Goal: Transaction & Acquisition: Download file/media

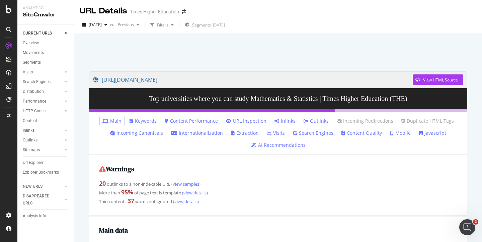
click at [397, 47] on div at bounding box center [278, 50] width 392 height 28
click at [32, 88] on div "AlertPanel" at bounding box center [35, 87] width 21 height 7
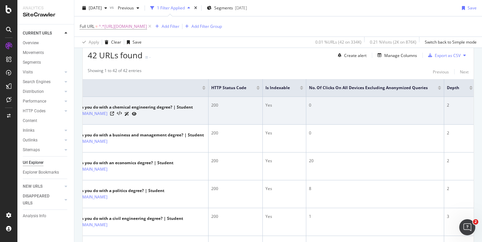
scroll to position [0, 108]
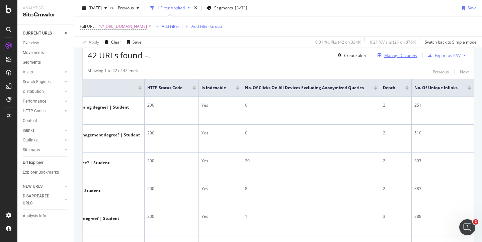
click at [388, 56] on div "Manage Columns" at bounding box center [401, 56] width 33 height 6
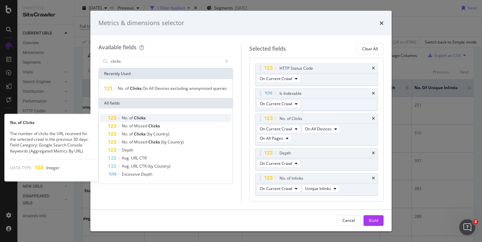
type input "clicks"
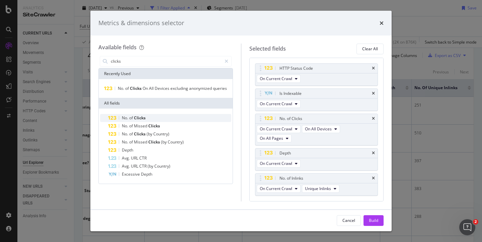
click at [122, 118] on span "No." at bounding box center [125, 118] width 7 height 6
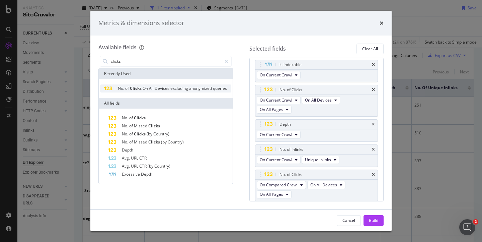
click at [127, 88] on span "of" at bounding box center [127, 88] width 5 height 6
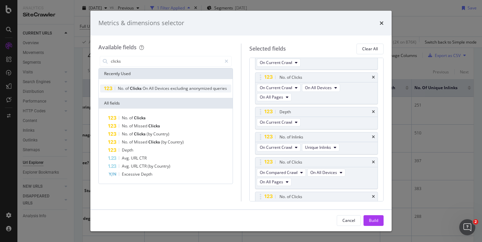
scroll to position [63, 0]
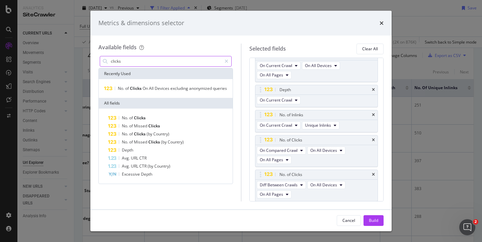
click at [138, 59] on input "clicks" at bounding box center [166, 61] width 112 height 10
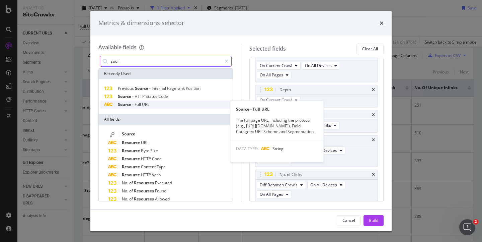
type input "sour"
click at [136, 104] on span "Full" at bounding box center [138, 104] width 7 height 6
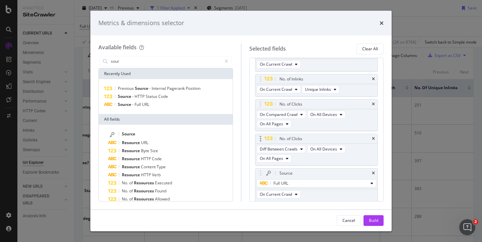
scroll to position [103, 0]
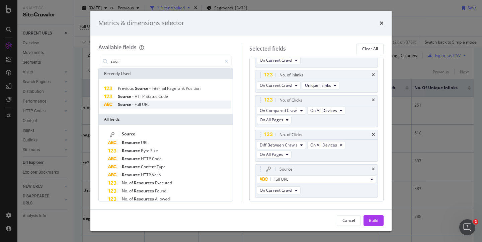
click at [144, 105] on span "URL" at bounding box center [145, 104] width 7 height 6
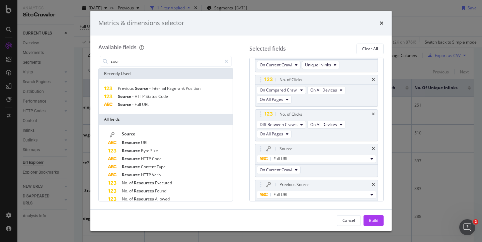
scroll to position [135, 0]
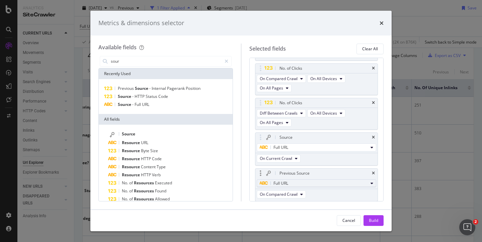
click at [280, 182] on span "Full URL" at bounding box center [281, 183] width 15 height 6
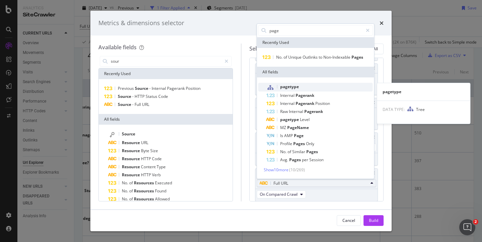
type input "page"
click at [292, 87] on span "pagetype" at bounding box center [289, 87] width 19 height 6
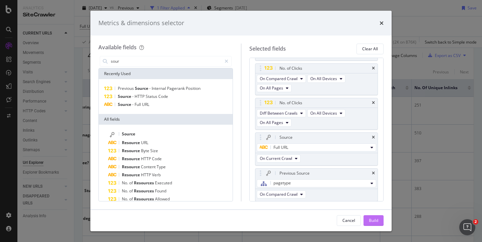
click at [377, 220] on div "Build" at bounding box center [373, 220] width 9 height 6
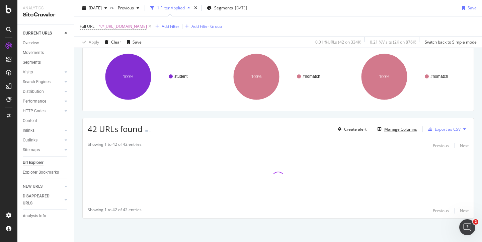
scroll to position [50, 0]
click at [386, 128] on div "Manage Columns" at bounding box center [401, 129] width 33 height 6
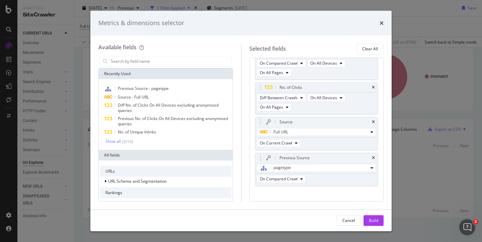
scroll to position [157, 0]
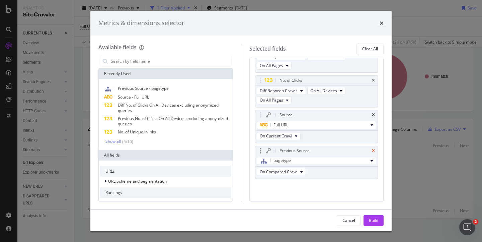
click at [372, 149] on icon "times" at bounding box center [373, 151] width 3 height 4
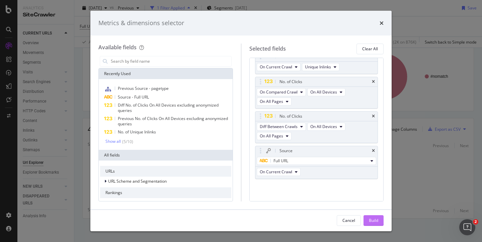
click at [371, 218] on div "Build" at bounding box center [373, 220] width 9 height 6
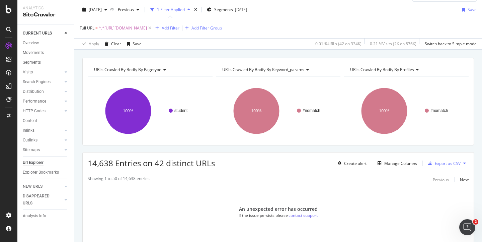
scroll to position [17, 0]
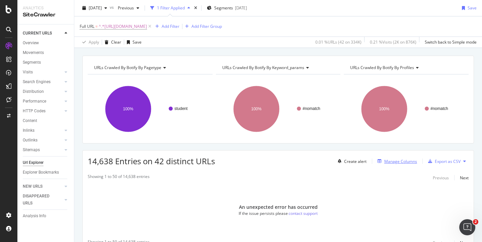
click at [385, 160] on div "Manage Columns" at bounding box center [401, 161] width 33 height 6
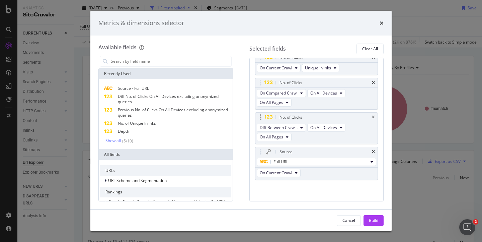
scroll to position [122, 0]
click at [372, 149] on icon "times" at bounding box center [373, 151] width 3 height 4
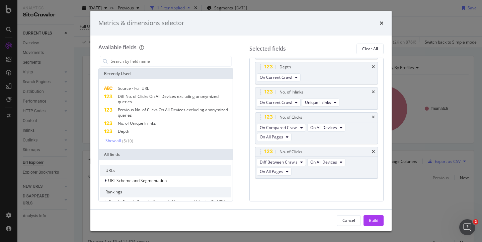
scroll to position [86, 0]
click at [374, 219] on div "Build" at bounding box center [373, 220] width 9 height 6
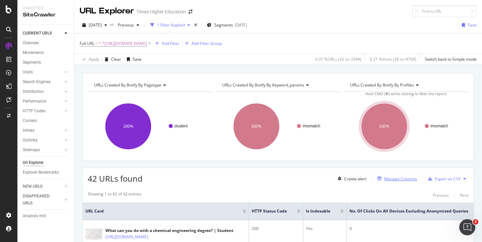
click at [389, 178] on div "Manage Columns" at bounding box center [401, 179] width 33 height 6
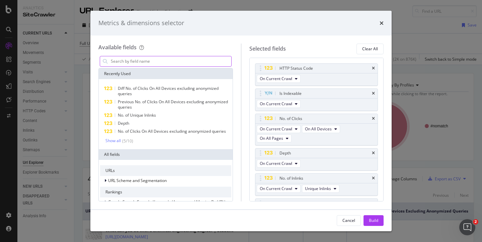
click at [141, 63] on input "modal" at bounding box center [170, 61] width 121 height 10
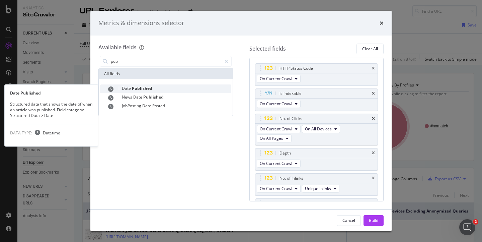
type input "pub"
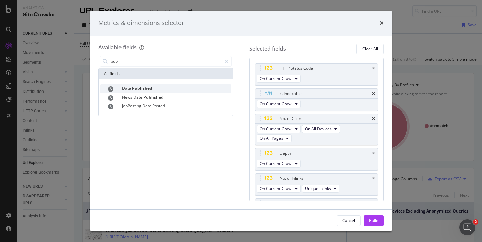
click at [142, 88] on span "Published" at bounding box center [142, 88] width 20 height 6
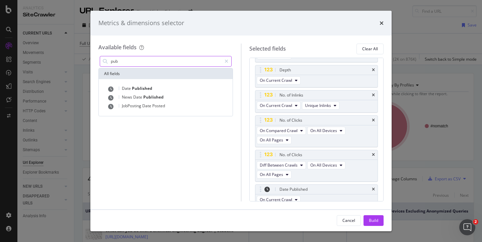
scroll to position [88, 0]
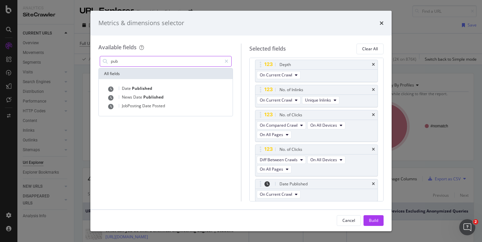
click at [130, 60] on input "pub" at bounding box center [166, 61] width 112 height 10
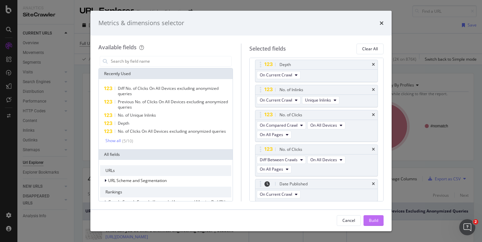
click at [375, 220] on div "Build" at bounding box center [373, 220] width 9 height 6
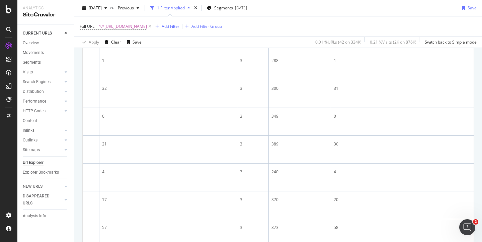
scroll to position [308, 0]
click at [465, 224] on icon "Open Intercom Messenger" at bounding box center [466, 226] width 11 height 11
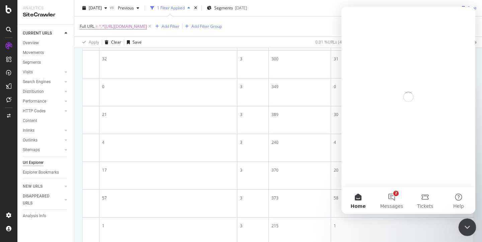
scroll to position [0, 0]
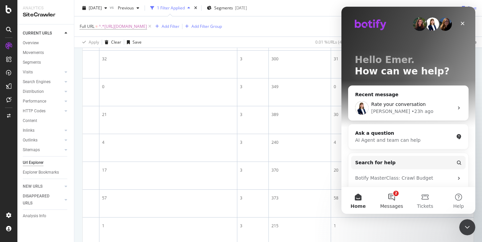
click at [392, 193] on button "2 Messages" at bounding box center [391, 200] width 33 height 27
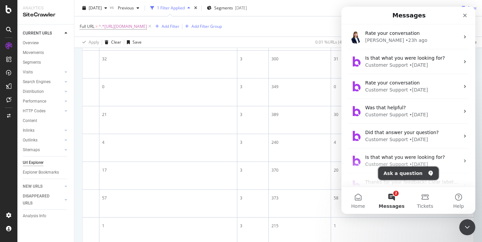
click at [398, 170] on button "Ask a question" at bounding box center [408, 172] width 61 height 13
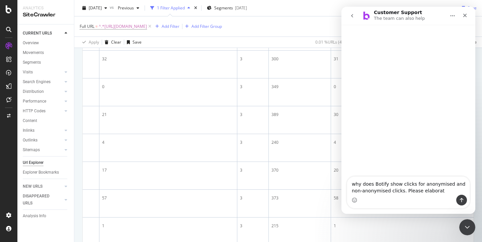
type textarea "why does Botify show clicks for anonymised and non-anonymised clicks. Please el…"
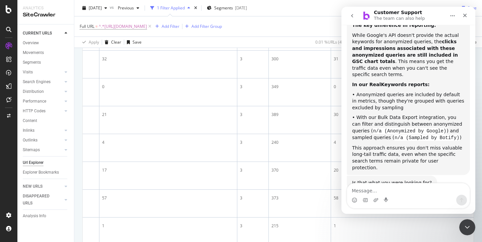
scroll to position [203, 0]
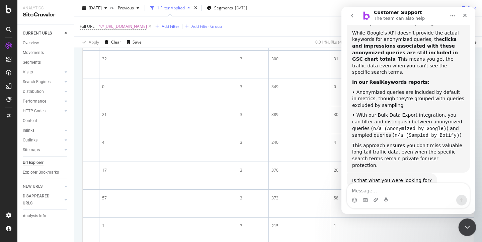
click at [463, 227] on icon "Close Intercom Messenger" at bounding box center [467, 226] width 8 height 8
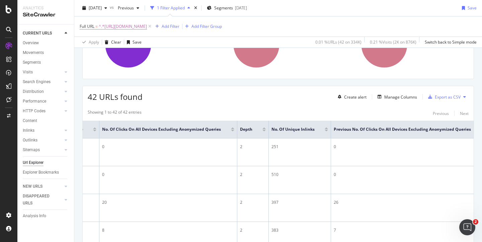
scroll to position [40, 0]
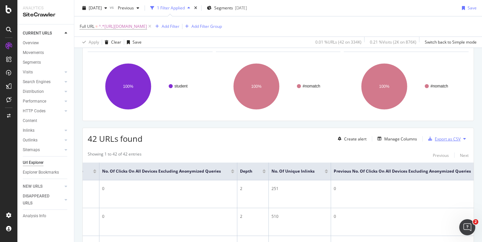
click at [435, 140] on div "Export as CSV" at bounding box center [448, 139] width 26 height 6
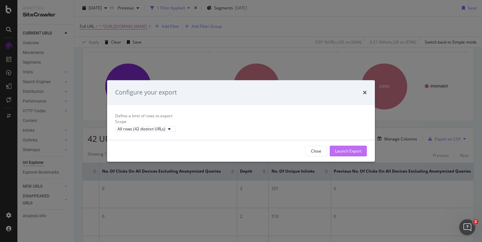
click at [354, 154] on div "Launch Export" at bounding box center [348, 151] width 26 height 6
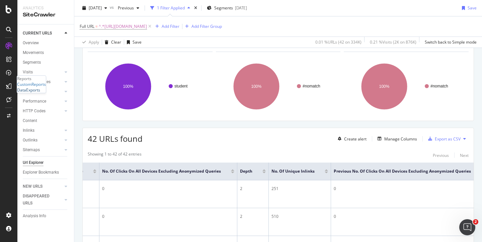
click at [38, 93] on div "DataExports" at bounding box center [28, 90] width 23 height 6
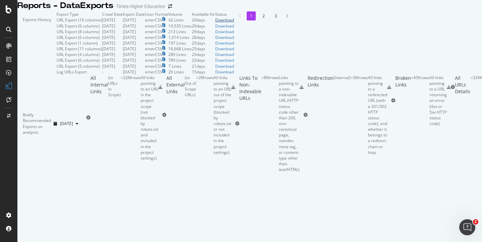
click at [234, 23] on div "Download" at bounding box center [224, 20] width 19 height 6
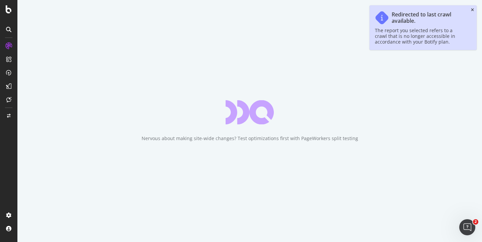
click at [472, 9] on icon "close toast" at bounding box center [472, 10] width 3 height 4
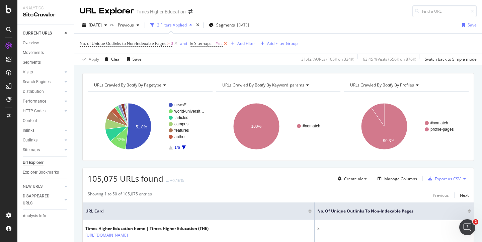
click at [226, 44] on icon at bounding box center [226, 43] width 6 height 7
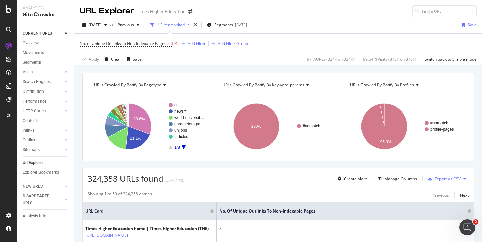
click at [177, 44] on icon at bounding box center [176, 43] width 6 height 7
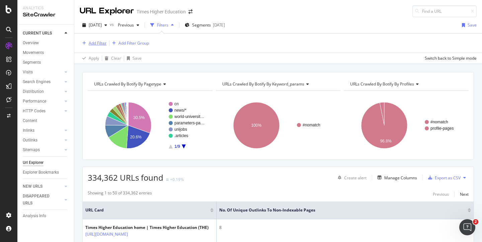
click at [97, 44] on div "Add Filter" at bounding box center [98, 43] width 18 height 6
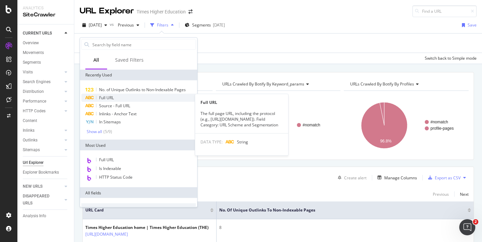
click at [103, 96] on span "Full URL" at bounding box center [106, 98] width 15 height 6
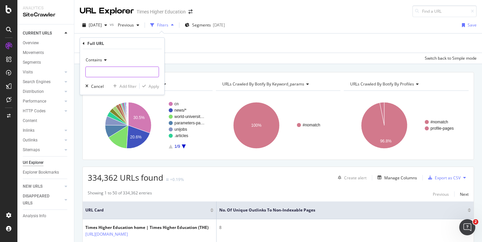
click at [99, 73] on input "text" at bounding box center [122, 72] width 73 height 11
type input "w"
type input "student/what-to-study"
click at [153, 86] on div "Apply" at bounding box center [154, 86] width 10 height 6
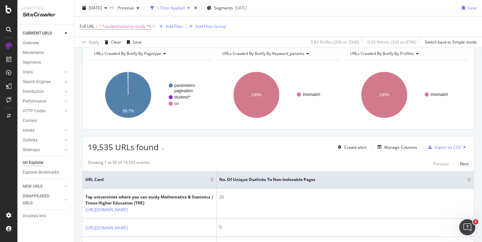
scroll to position [23, 0]
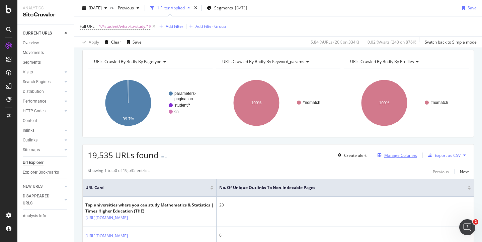
click at [385, 157] on div "Manage Columns" at bounding box center [401, 155] width 33 height 6
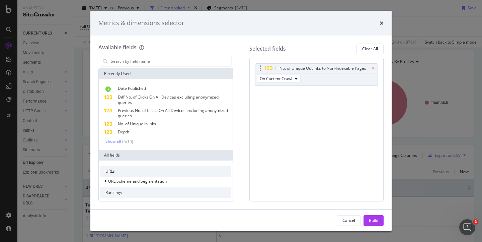
click at [373, 67] on icon "times" at bounding box center [373, 68] width 3 height 4
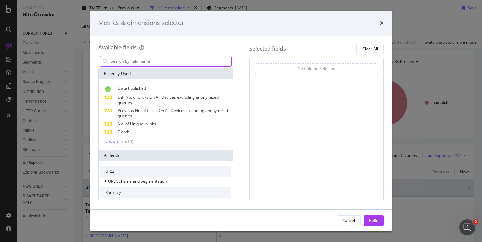
click at [117, 60] on input "modal" at bounding box center [170, 61] width 121 height 10
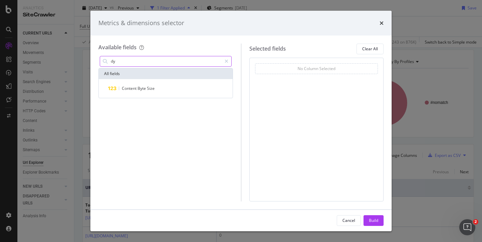
type input "d"
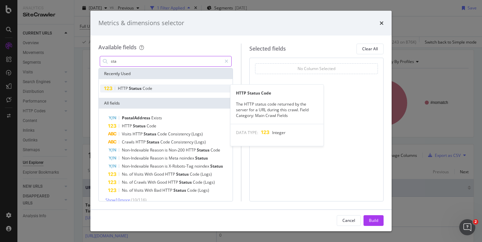
type input "sta"
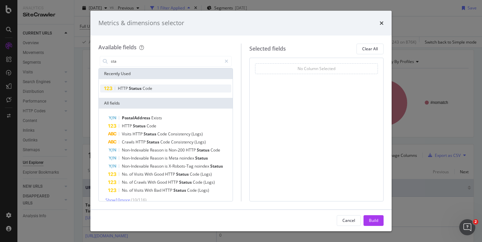
click at [124, 87] on span "HTTP" at bounding box center [123, 88] width 11 height 6
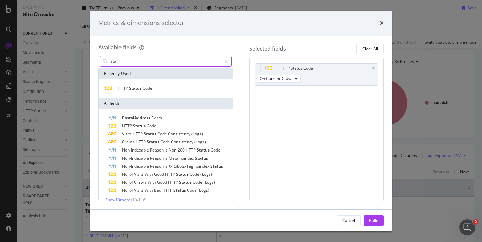
click at [123, 63] on input "sta" at bounding box center [166, 61] width 112 height 10
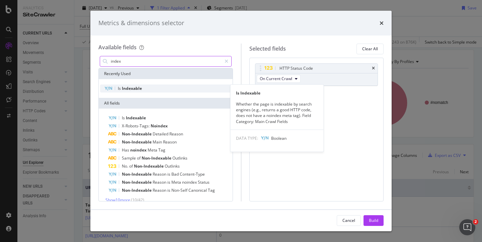
type input "index"
click at [132, 87] on span "Indexable" at bounding box center [132, 88] width 20 height 6
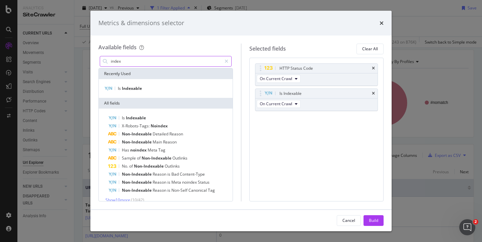
click at [130, 61] on input "index" at bounding box center [166, 61] width 112 height 10
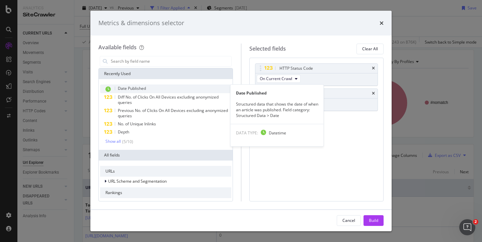
click at [129, 88] on span "Date Published" at bounding box center [132, 88] width 28 height 6
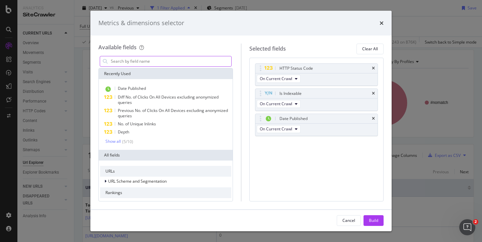
click at [127, 62] on input "modal" at bounding box center [170, 61] width 121 height 10
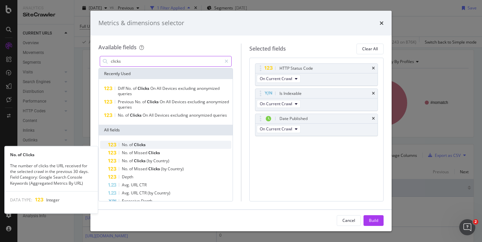
type input "clicks"
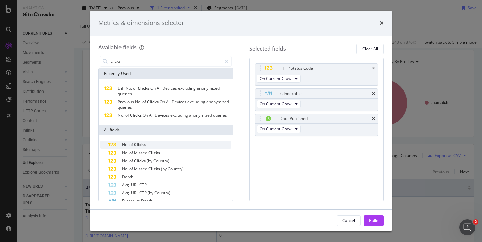
click at [131, 147] on span "of" at bounding box center [131, 145] width 5 height 6
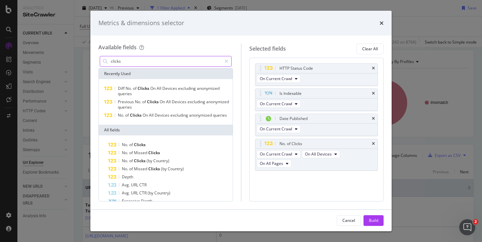
click at [132, 63] on input "clicks" at bounding box center [166, 61] width 112 height 10
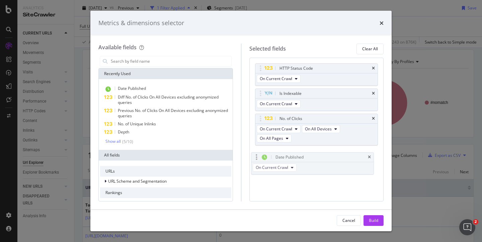
drag, startPoint x: 260, startPoint y: 117, endPoint x: 256, endPoint y: 153, distance: 36.7
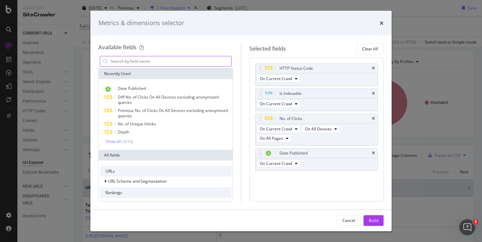
click at [139, 61] on input "modal" at bounding box center [170, 61] width 121 height 10
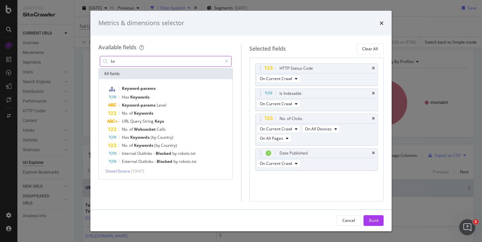
type input "key"
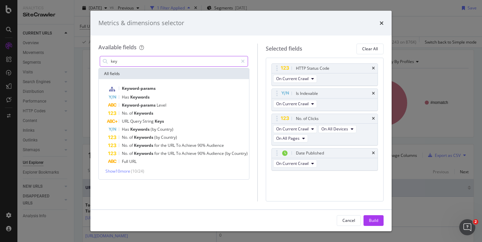
drag, startPoint x: 123, startPoint y: 61, endPoint x: 106, endPoint y: 60, distance: 17.1
click at [106, 60] on div "key" at bounding box center [174, 61] width 148 height 11
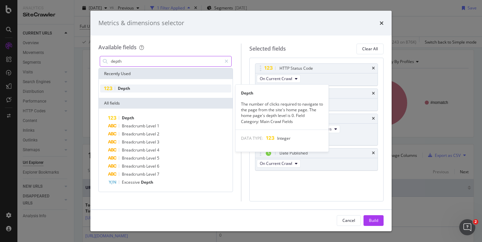
type input "depth"
click at [143, 89] on div "Depth" at bounding box center [165, 88] width 131 height 8
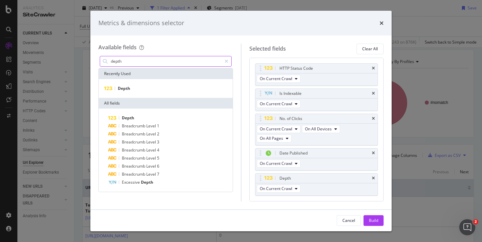
click at [139, 63] on input "depth" at bounding box center [166, 61] width 112 height 10
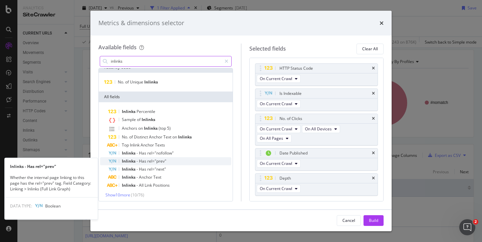
scroll to position [8, 0]
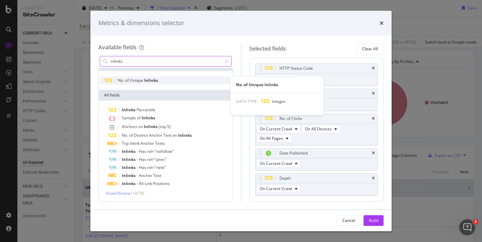
type input "inlinks"
click at [132, 79] on span "Unique" at bounding box center [137, 80] width 14 height 6
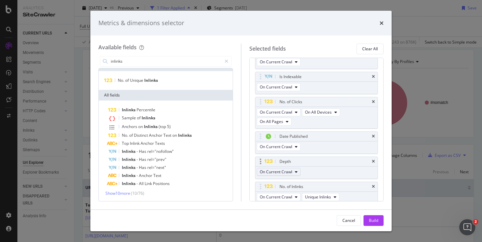
scroll to position [19, 0]
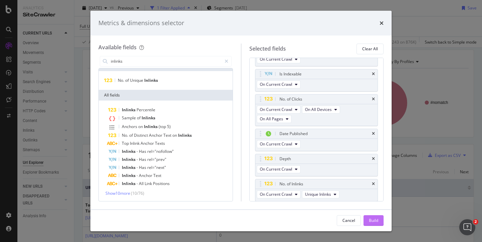
click at [369, 219] on div "Build" at bounding box center [373, 220] width 9 height 6
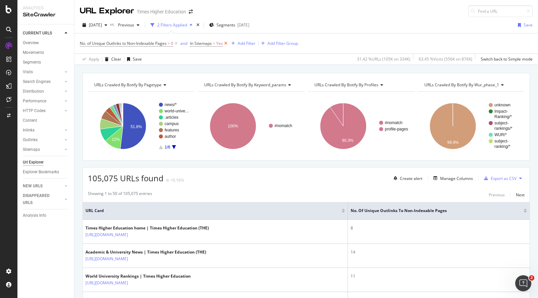
click at [227, 43] on icon at bounding box center [226, 43] width 6 height 7
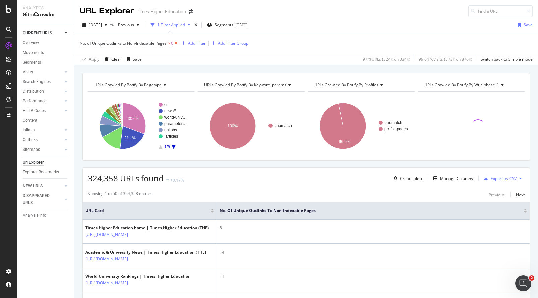
click at [177, 44] on icon at bounding box center [176, 43] width 6 height 7
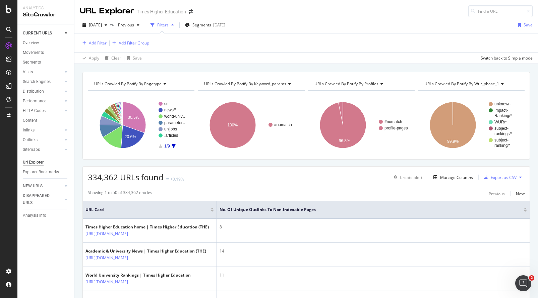
click at [103, 42] on div "Add Filter" at bounding box center [98, 43] width 18 height 6
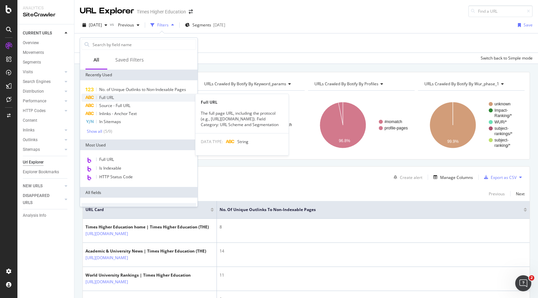
click at [103, 95] on span "Full URL" at bounding box center [106, 98] width 15 height 6
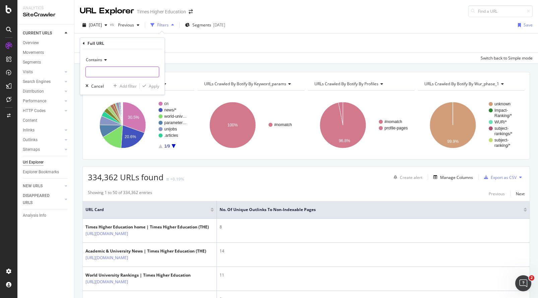
click at [96, 71] on input "text" at bounding box center [122, 72] width 73 height 11
paste input "[DOMAIN_NAME][URL]"
drag, startPoint x: 103, startPoint y: 72, endPoint x: 62, endPoint y: 72, distance: 41.9
click at [62, 72] on body "Analytics SiteCrawler CURRENT URLS Overview Movements Segments Visits Analysis …" at bounding box center [269, 149] width 538 height 298
type input "[DOMAIN_NAME][URL]"
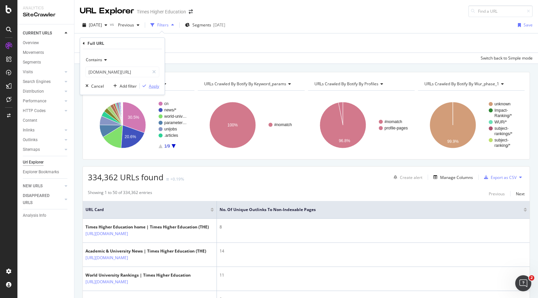
click at [155, 87] on div "Apply" at bounding box center [154, 86] width 10 height 6
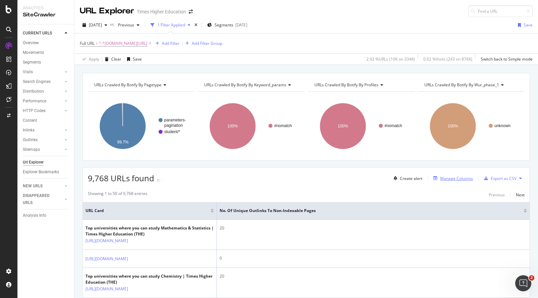
click at [446, 180] on div "Manage Columns" at bounding box center [456, 179] width 33 height 6
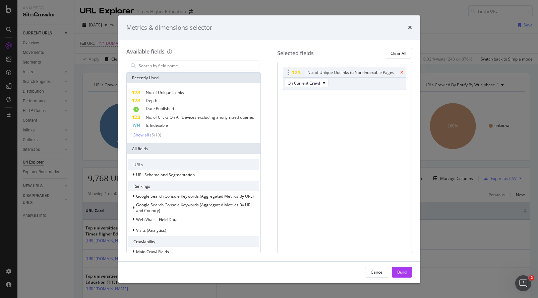
click at [400, 72] on icon "times" at bounding box center [401, 73] width 3 height 4
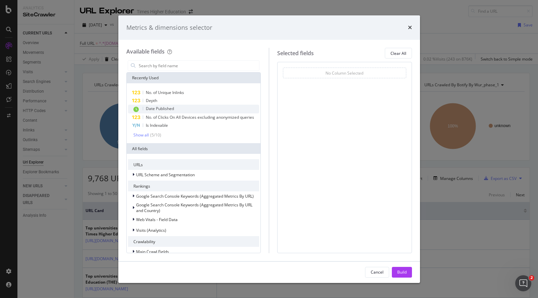
click at [157, 108] on span "Date Published" at bounding box center [160, 109] width 28 height 6
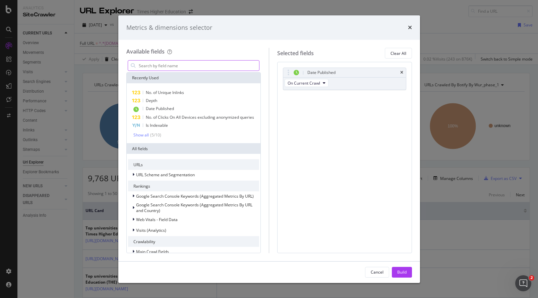
click at [159, 66] on input "modal" at bounding box center [198, 66] width 121 height 10
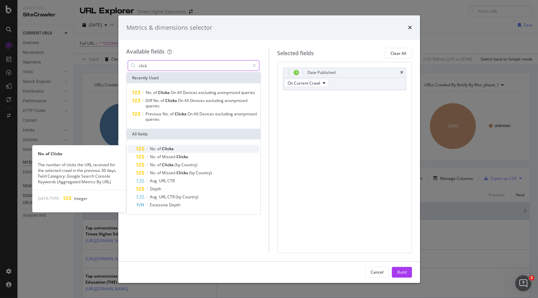
type input "click"
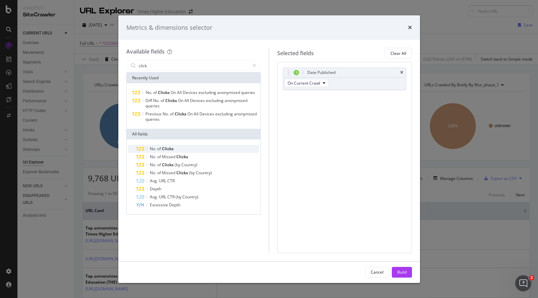
click at [154, 150] on span "No." at bounding box center [153, 149] width 7 height 6
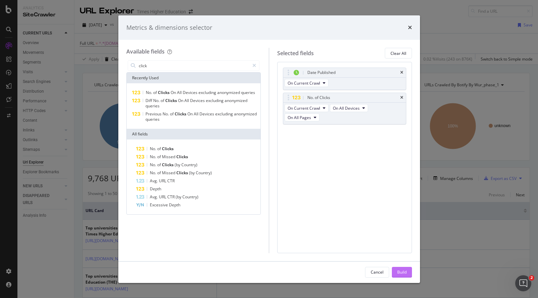
click at [400, 270] on div "Build" at bounding box center [401, 273] width 9 height 6
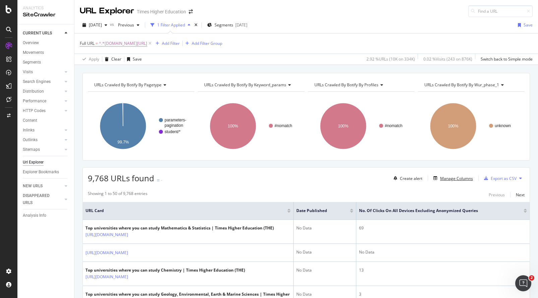
scroll to position [10, 0]
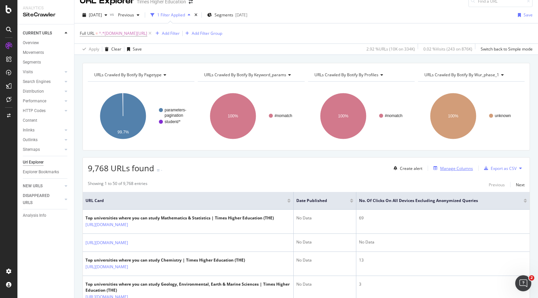
click at [454, 167] on div "Manage Columns" at bounding box center [456, 169] width 33 height 6
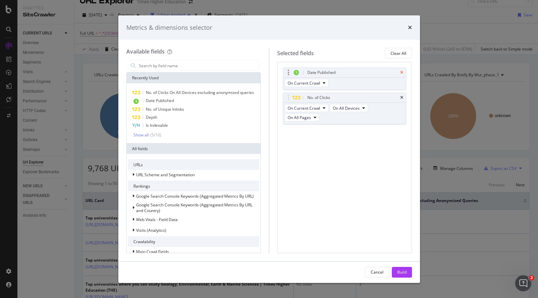
click at [400, 72] on icon "times" at bounding box center [401, 73] width 3 height 4
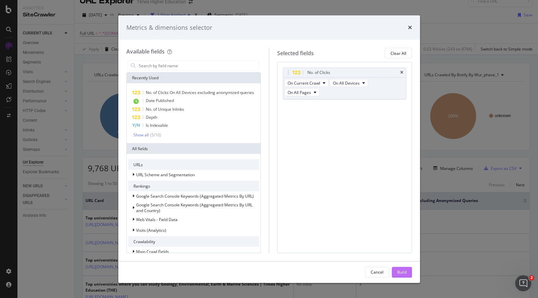
click at [399, 270] on div "Build" at bounding box center [401, 273] width 9 height 6
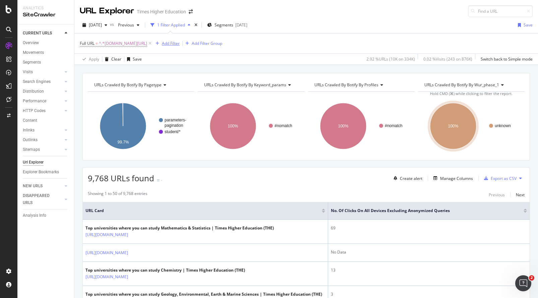
click at [180, 43] on div "Add Filter" at bounding box center [171, 44] width 18 height 6
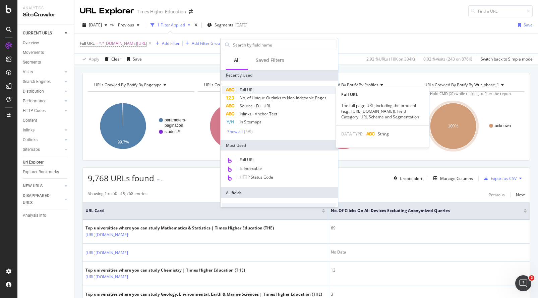
click at [250, 87] on span "Full URL" at bounding box center [246, 90] width 15 height 6
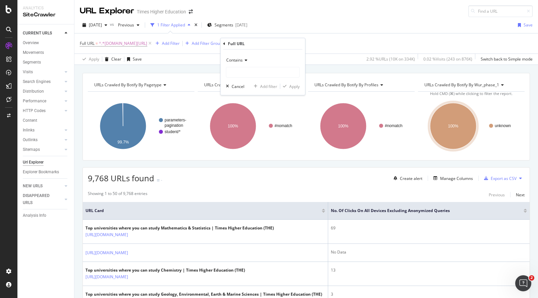
click at [236, 62] on span "Contains" at bounding box center [234, 60] width 16 height 6
click at [237, 72] on input "text" at bounding box center [262, 72] width 73 height 11
type input "page="
click at [291, 87] on div "Apply" at bounding box center [294, 87] width 10 height 6
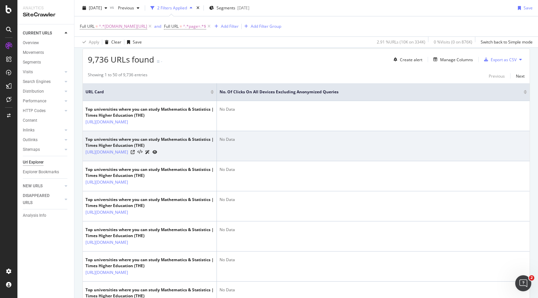
scroll to position [38, 0]
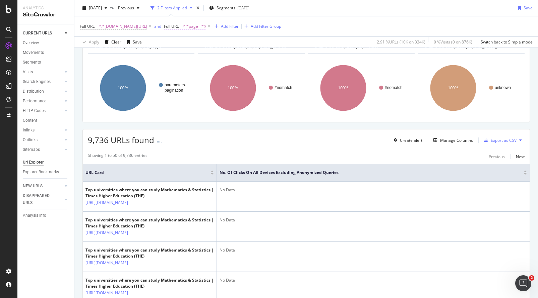
click at [179, 27] on span "Full URL" at bounding box center [171, 26] width 15 height 6
click at [245, 46] on div "Contains" at bounding box center [274, 42] width 74 height 11
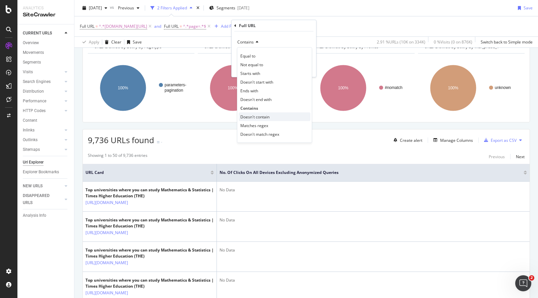
click at [245, 117] on span "Doesn't contain" at bounding box center [254, 117] width 29 height 6
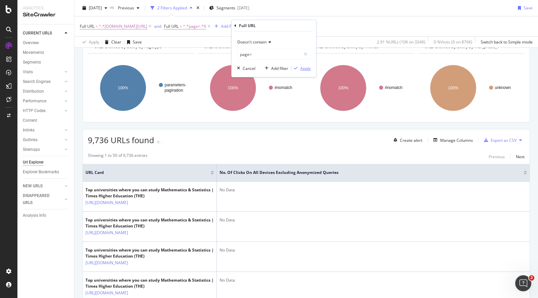
click at [300, 68] on div "Apply" at bounding box center [305, 69] width 10 height 6
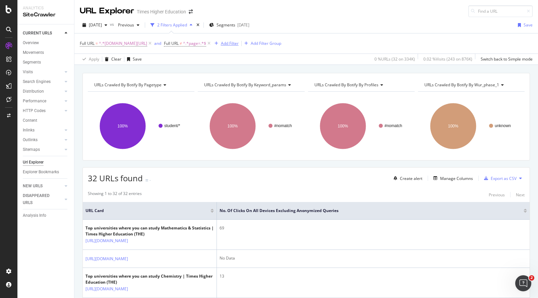
click at [238, 44] on div "Add Filter" at bounding box center [230, 44] width 18 height 6
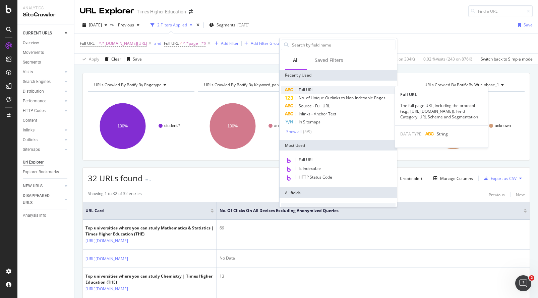
click at [301, 88] on span "Full URL" at bounding box center [305, 90] width 15 height 6
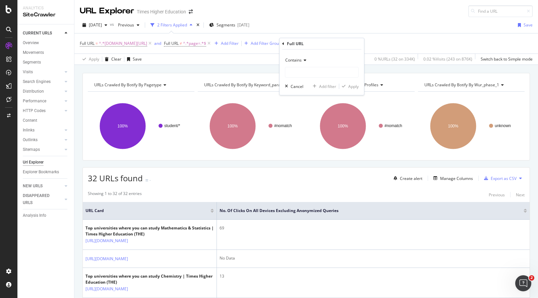
click at [297, 60] on span "Contains" at bounding box center [293, 60] width 16 height 6
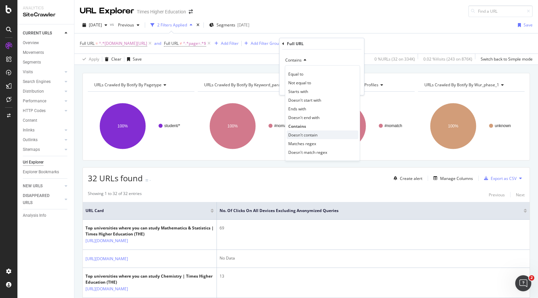
click at [294, 134] on span "Doesn't contain" at bounding box center [302, 135] width 29 height 6
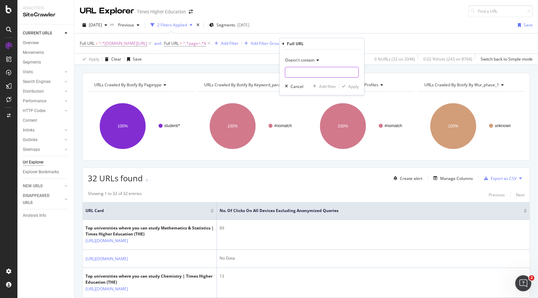
click at [294, 73] on input "text" at bounding box center [321, 72] width 73 height 11
type input "/cn/"
click at [356, 86] on div "Apply" at bounding box center [353, 87] width 10 height 6
click at [493, 178] on div "Export as CSV" at bounding box center [503, 179] width 26 height 6
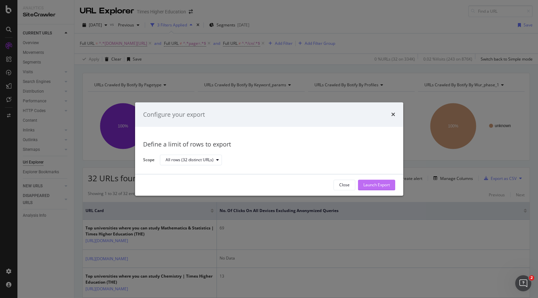
click at [364, 183] on div "Launch Export" at bounding box center [376, 186] width 26 height 6
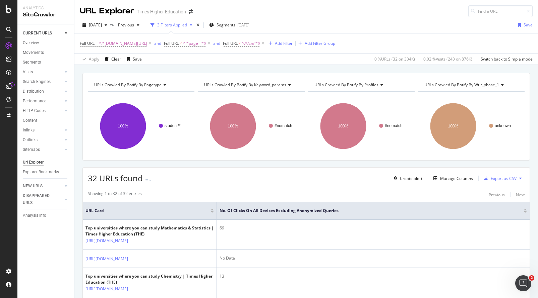
click at [331, 28] on div "[DATE] vs Previous 3 Filters Applied Segments [DATE] Save" at bounding box center [305, 26] width 463 height 13
click at [33, 111] on div "DataExports" at bounding box center [38, 114] width 26 height 7
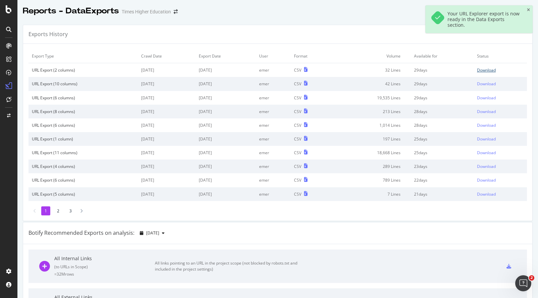
click at [478, 71] on div "Download" at bounding box center [486, 70] width 19 height 6
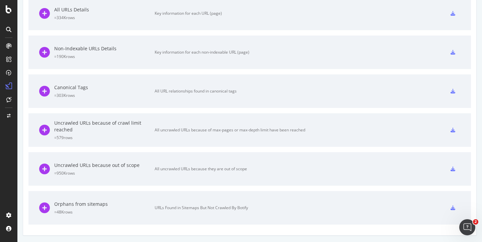
scroll to position [1, 0]
